Goal: Check status: Check status

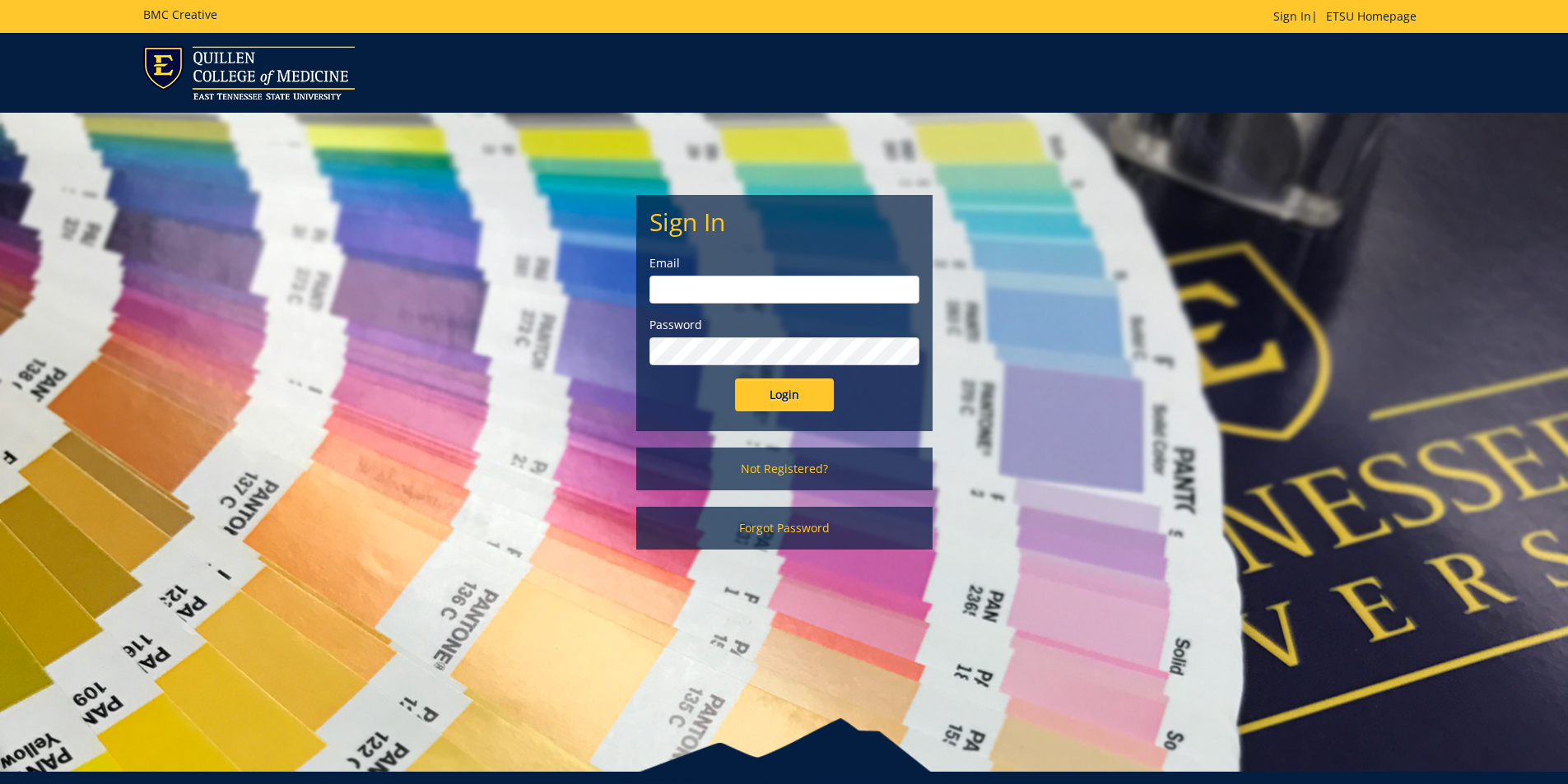
type input "[EMAIL_ADDRESS][DOMAIN_NAME]"
click at [793, 395] on input "Login" at bounding box center [784, 394] width 99 height 33
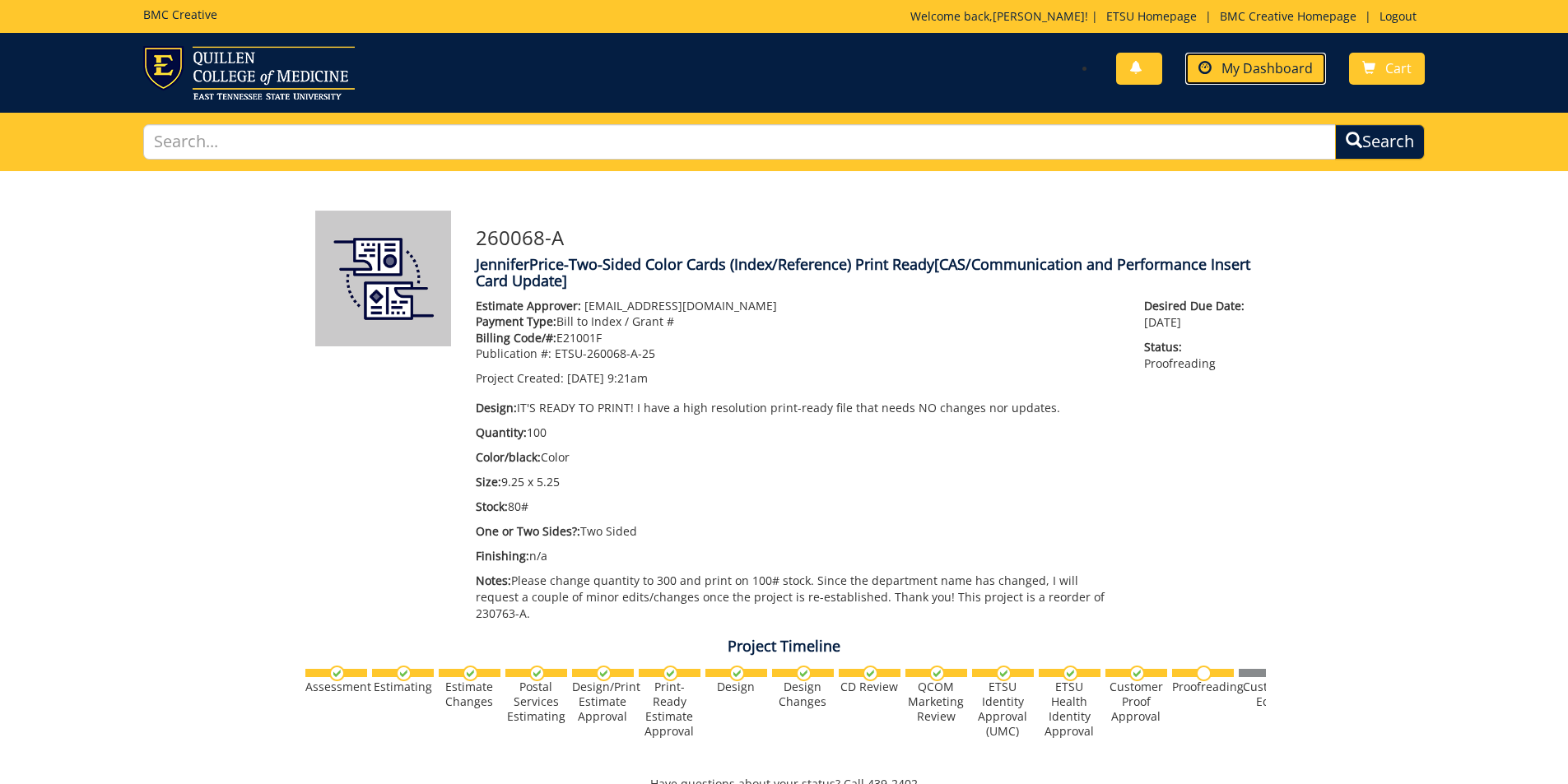
click at [1280, 69] on span "My Dashboard" at bounding box center [1268, 68] width 92 height 18
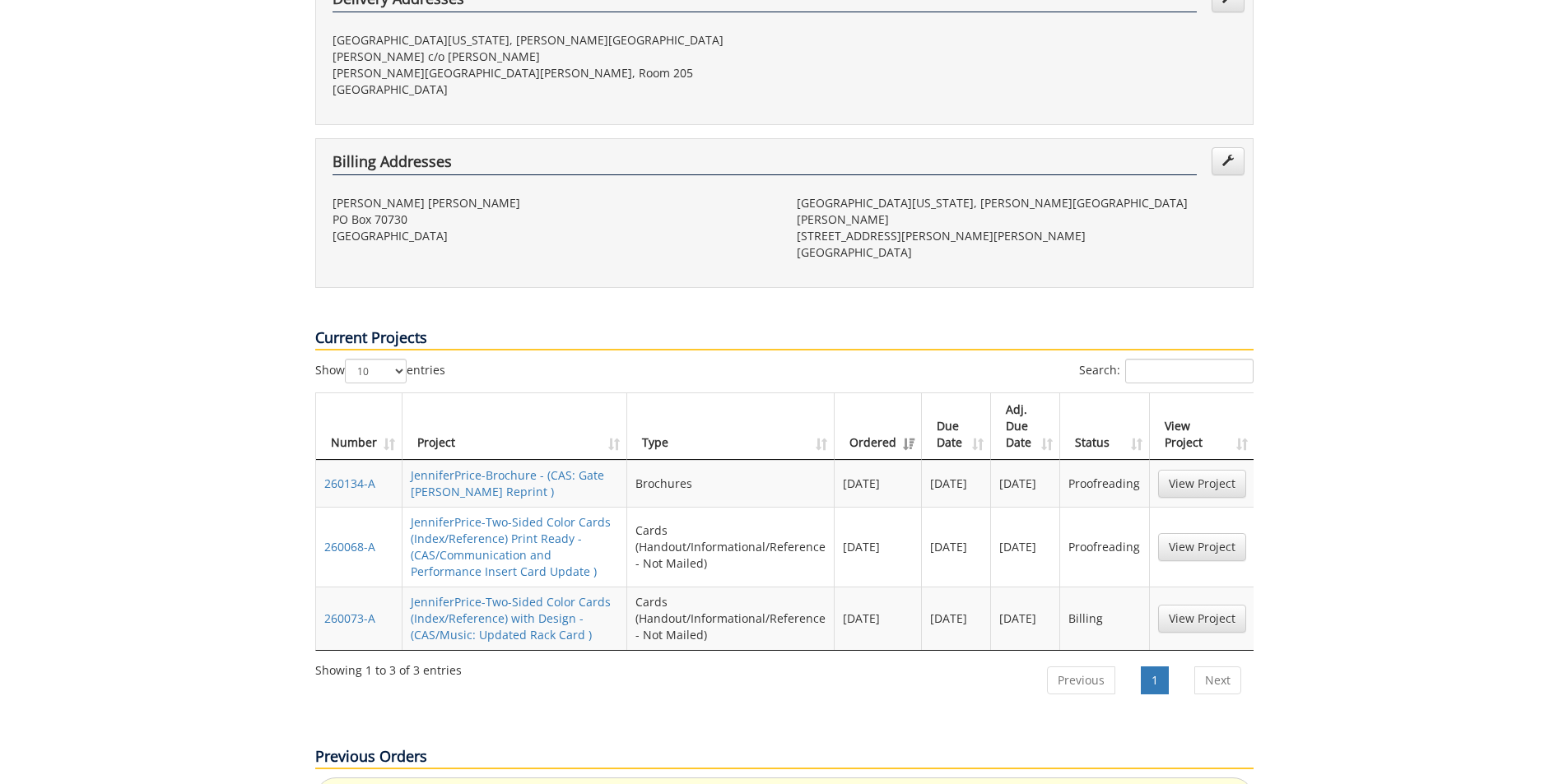
scroll to position [494, 0]
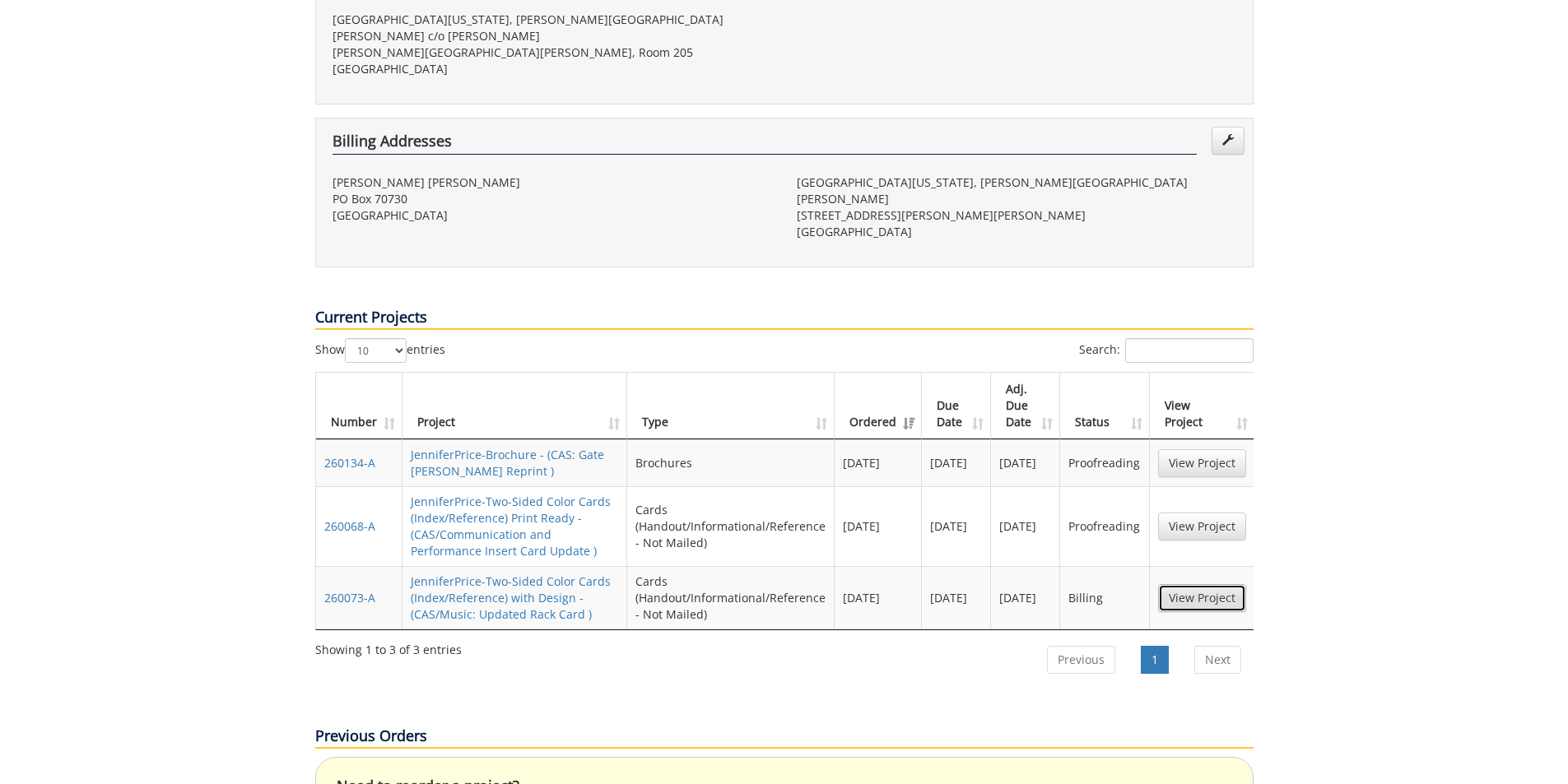
click at [1206, 584] on link "View Project" at bounding box center [1203, 598] width 88 height 28
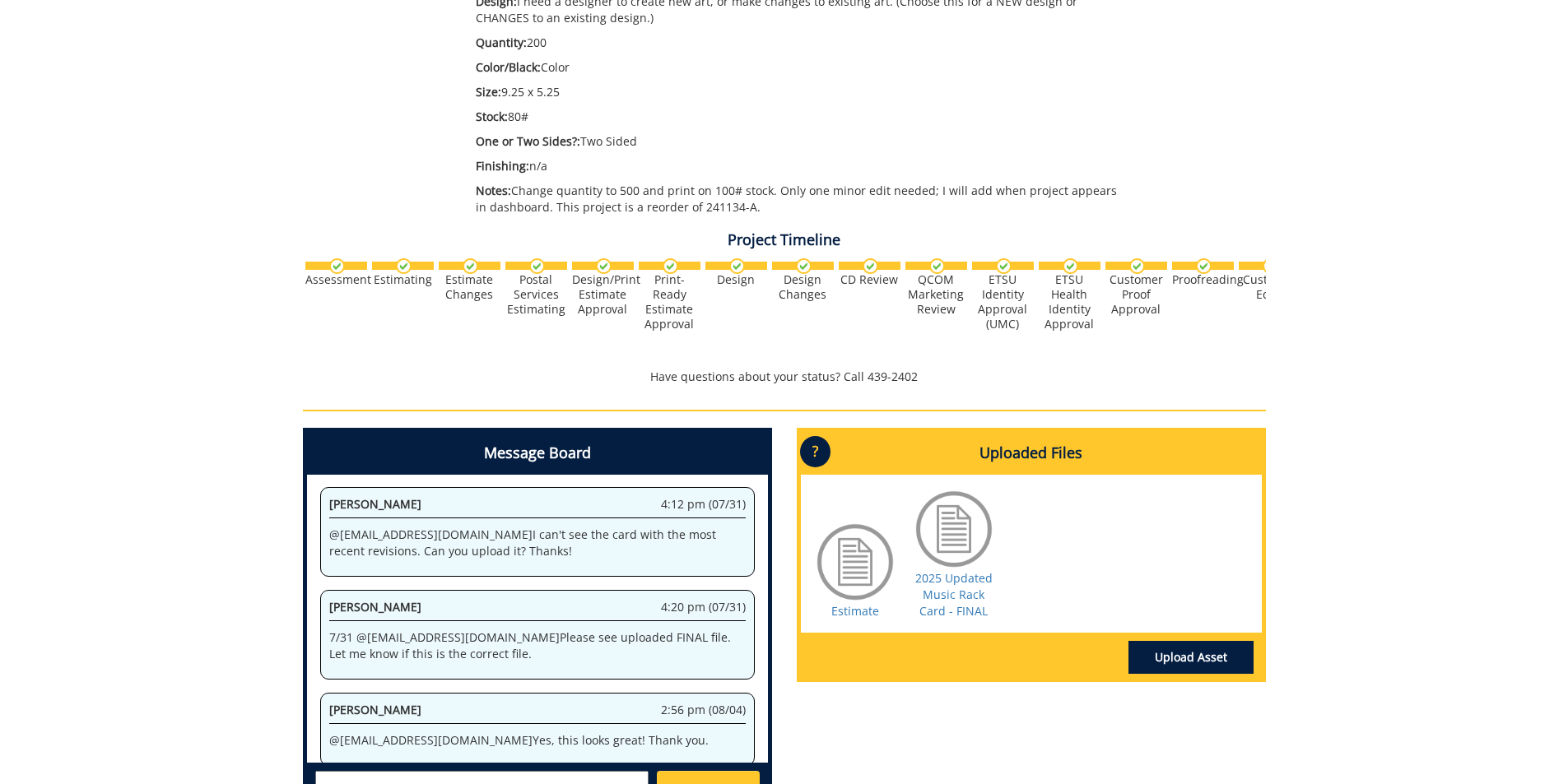
scroll to position [412, 0]
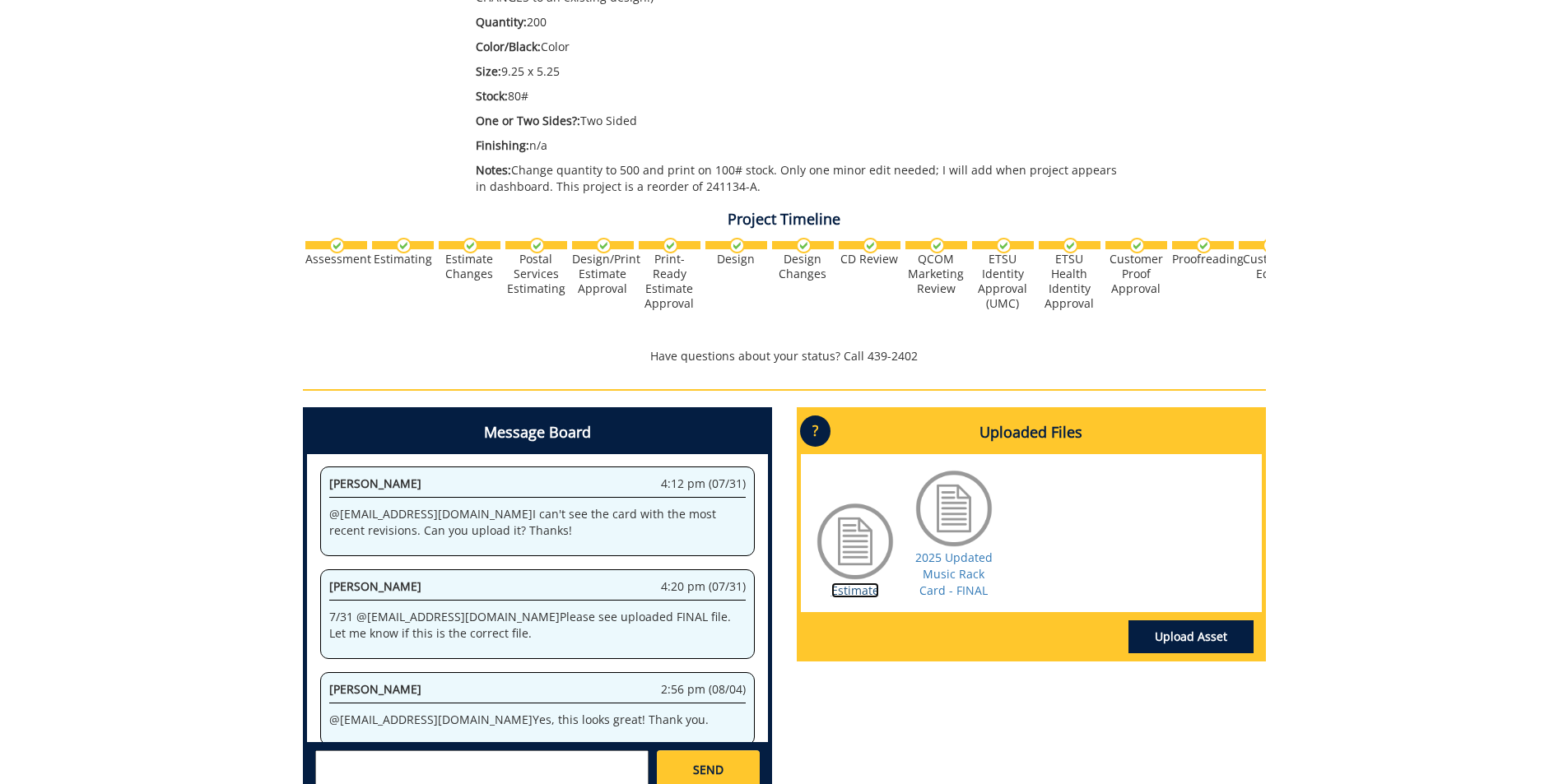
click at [866, 596] on link "Estimate" at bounding box center [855, 590] width 48 height 16
